Goal: Task Accomplishment & Management: Use online tool/utility

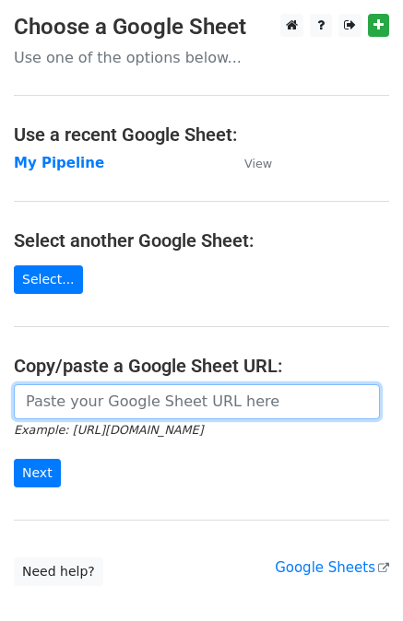
click at [181, 409] on input "url" at bounding box center [197, 401] width 366 height 35
paste input "https://docs.google.com/spreadsheets/d/1U_mQk6aSlQtYKjJl1zyBDHA5CHALlrQZ76MJY6o…"
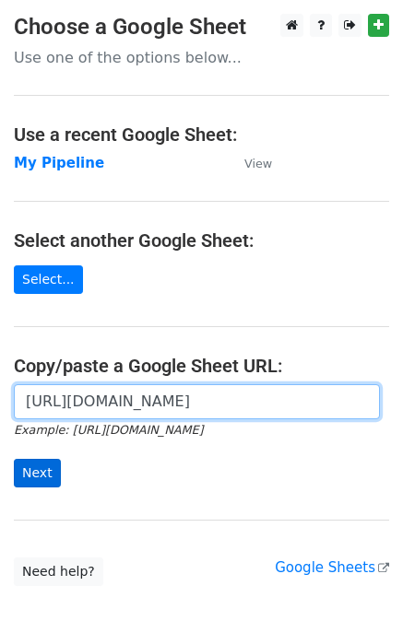
type input "https://docs.google.com/spreadsheets/d/1U_mQk6aSlQtYKjJl1zyBDHA5CHALlrQZ76MJY6o…"
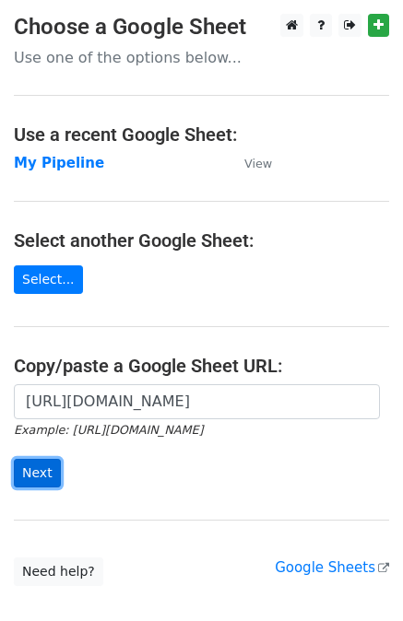
click at [44, 477] on input "Next" at bounding box center [37, 473] width 47 height 29
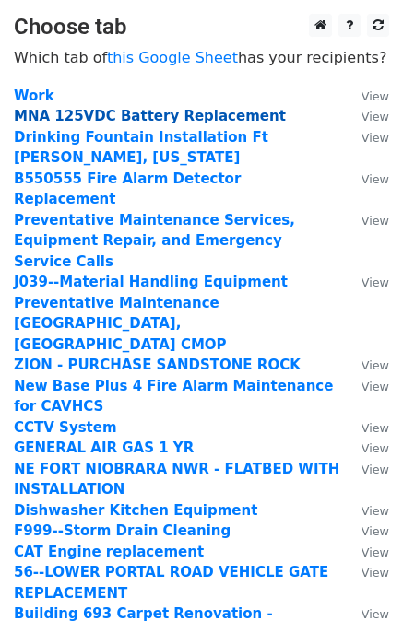
click at [78, 113] on strong "MNA 125VDC Battery Replacement" at bounding box center [150, 116] width 272 height 17
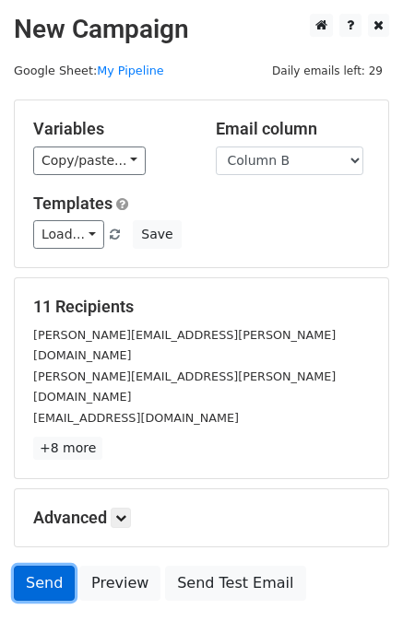
click at [40, 566] on link "Send" at bounding box center [44, 583] width 61 height 35
